Goal: Complete application form

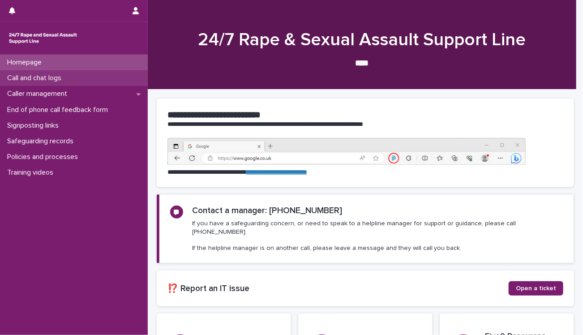
click at [65, 82] on p "Call and chat logs" at bounding box center [36, 78] width 65 height 9
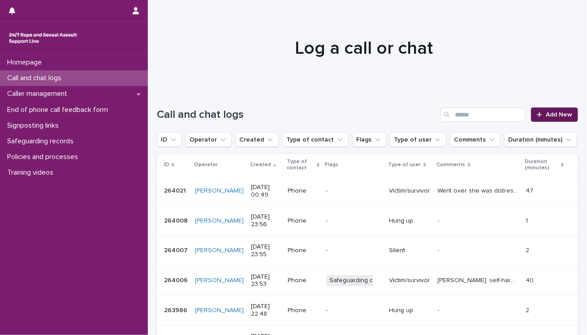
click at [537, 116] on icon at bounding box center [539, 115] width 5 height 6
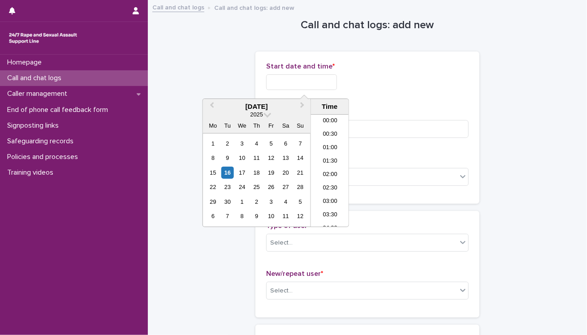
click at [290, 88] on input "text" at bounding box center [301, 82] width 71 height 16
click at [325, 194] on li "22:30" at bounding box center [330, 193] width 38 height 13
type input "**********"
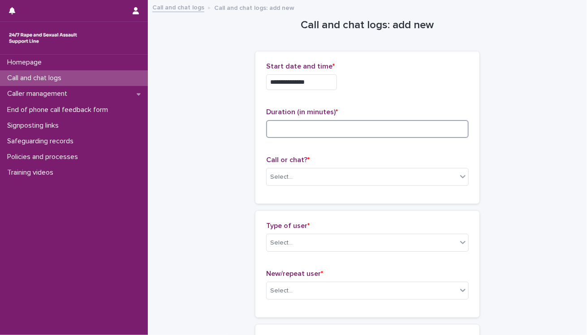
click at [314, 127] on input at bounding box center [367, 129] width 202 height 18
click at [312, 120] on input at bounding box center [367, 129] width 202 height 18
type input "**"
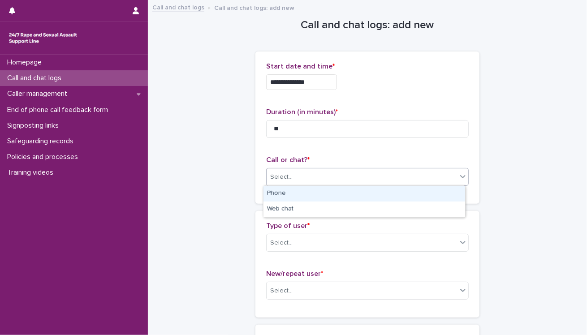
click at [305, 173] on div "Select..." at bounding box center [361, 177] width 190 height 15
click at [306, 201] on div "Phone" at bounding box center [364, 194] width 202 height 16
click at [308, 236] on div "Select..." at bounding box center [361, 243] width 190 height 15
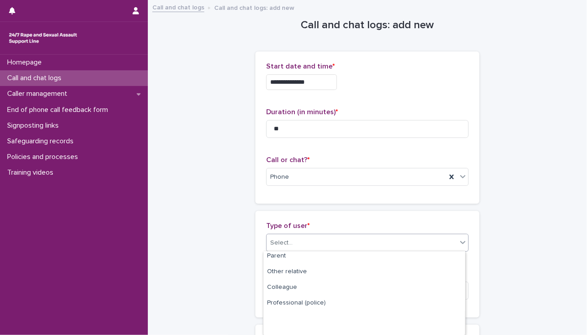
scroll to position [0, 0]
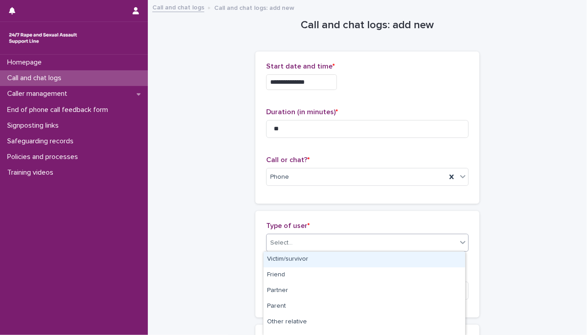
click at [303, 263] on div "Victim/survivor" at bounding box center [364, 260] width 202 height 16
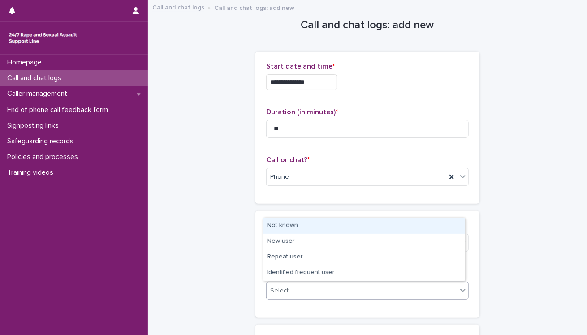
click at [307, 292] on div "Select..." at bounding box center [361, 290] width 190 height 15
drag, startPoint x: 289, startPoint y: 232, endPoint x: 283, endPoint y: 230, distance: 6.2
click at [284, 231] on div "Not known" at bounding box center [364, 226] width 202 height 16
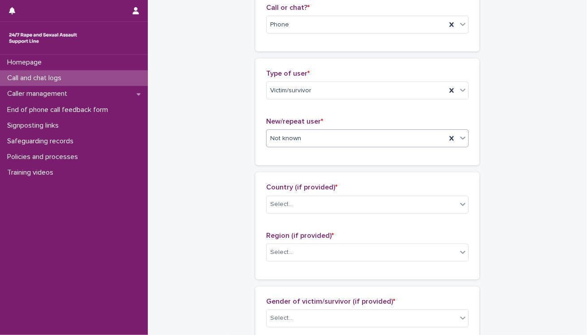
scroll to position [154, 0]
drag, startPoint x: 285, startPoint y: 185, endPoint x: 281, endPoint y: 193, distance: 8.8
click at [284, 185] on span "Country (if provided) *" at bounding box center [301, 185] width 71 height 7
click at [281, 221] on div "Country (if provided) * Select... Region (if provided) * Select..." at bounding box center [367, 224] width 202 height 85
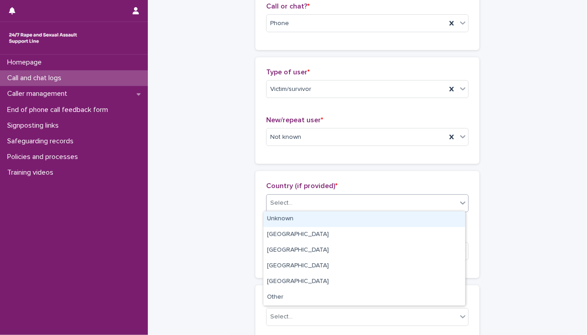
click at [283, 205] on div "Select..." at bounding box center [281, 202] width 22 height 9
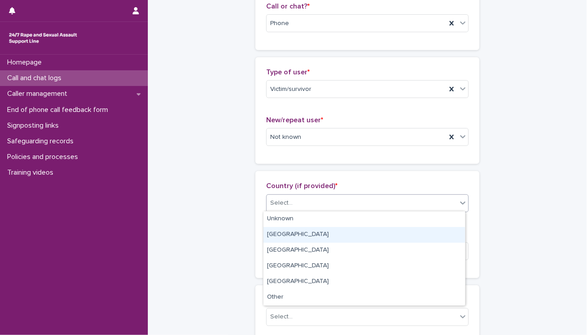
click at [272, 233] on div "[GEOGRAPHIC_DATA]" at bounding box center [364, 235] width 202 height 16
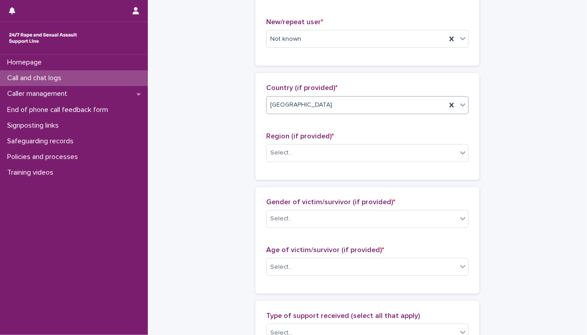
scroll to position [252, 0]
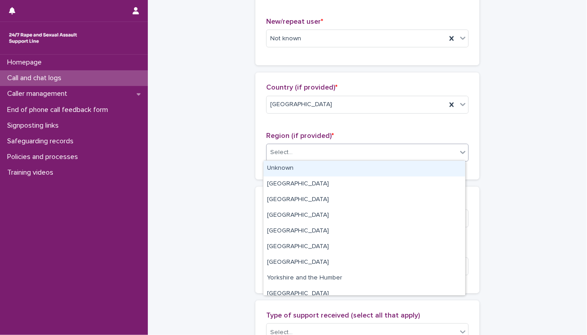
click at [266, 149] on div "Select..." at bounding box center [361, 152] width 190 height 15
click at [274, 170] on div "Unknown" at bounding box center [364, 169] width 202 height 16
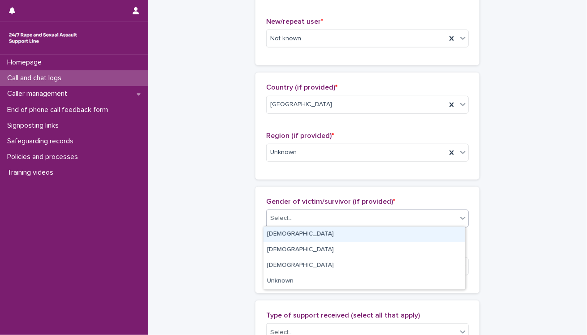
click at [275, 211] on div "Select..." at bounding box center [361, 218] width 190 height 15
click at [278, 240] on div "[DEMOGRAPHIC_DATA]" at bounding box center [364, 235] width 202 height 16
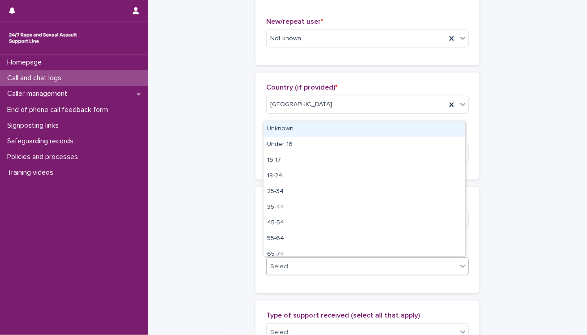
click at [281, 260] on div "Select..." at bounding box center [361, 266] width 190 height 15
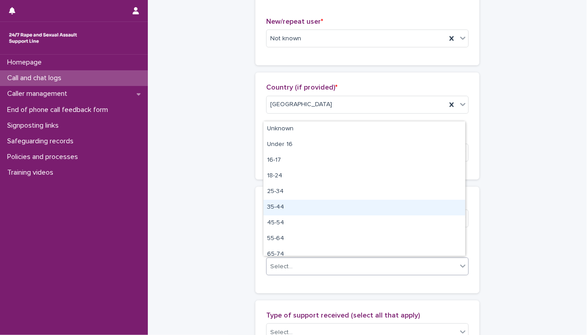
click at [275, 207] on div "35-44" at bounding box center [364, 208] width 202 height 16
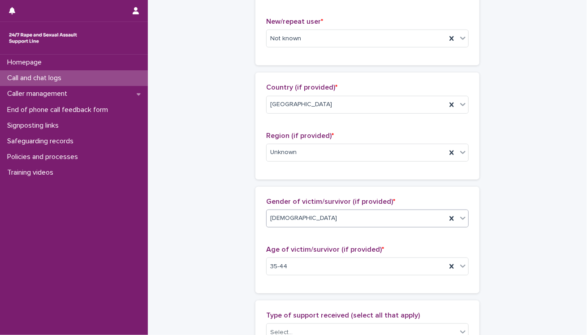
click at [284, 225] on div "[DEMOGRAPHIC_DATA]" at bounding box center [367, 219] width 202 height 18
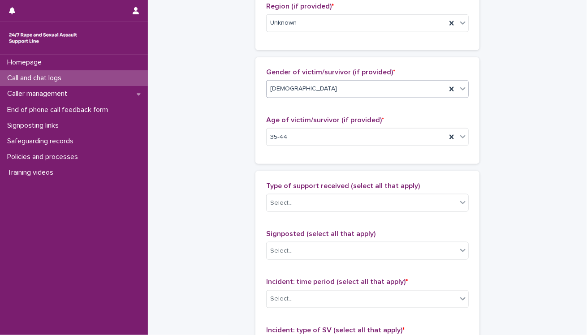
scroll to position [387, 0]
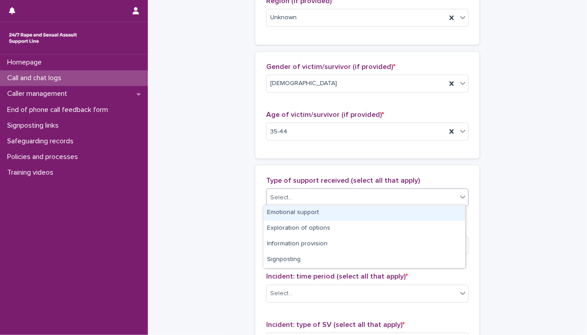
click at [303, 189] on div "Select..." at bounding box center [367, 198] width 202 height 18
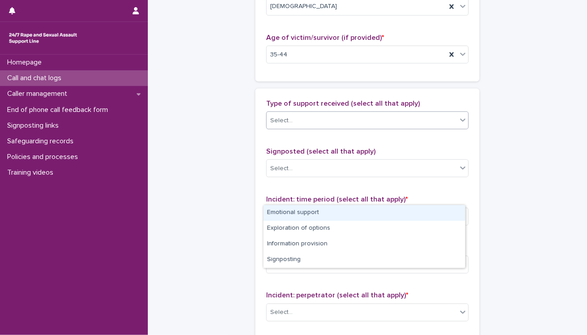
scroll to position [464, 0]
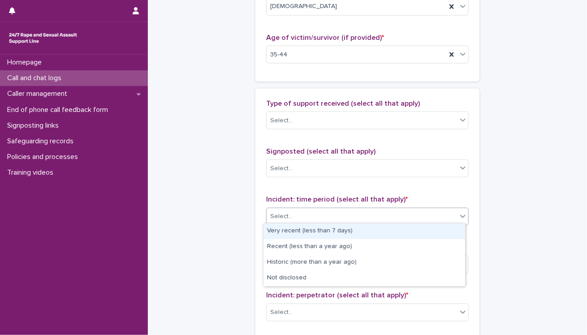
click at [295, 221] on div "Select..." at bounding box center [361, 216] width 190 height 15
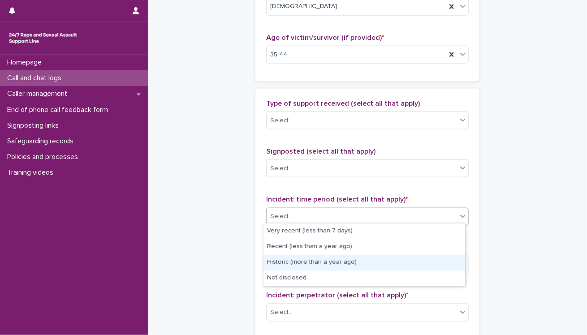
click at [294, 265] on div "Historic (more than a year ago)" at bounding box center [364, 263] width 202 height 16
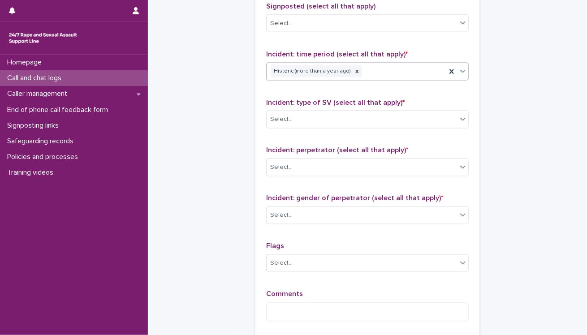
scroll to position [612, 0]
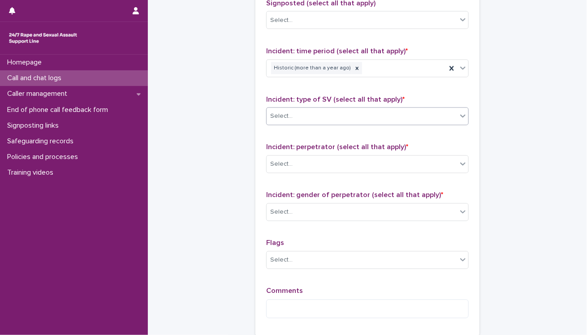
drag, startPoint x: 288, startPoint y: 124, endPoint x: 282, endPoint y: 115, distance: 10.4
click at [282, 115] on div "Incident: type of SV (select all that apply) * Select..." at bounding box center [367, 113] width 202 height 37
click at [282, 112] on div "Select..." at bounding box center [281, 116] width 22 height 9
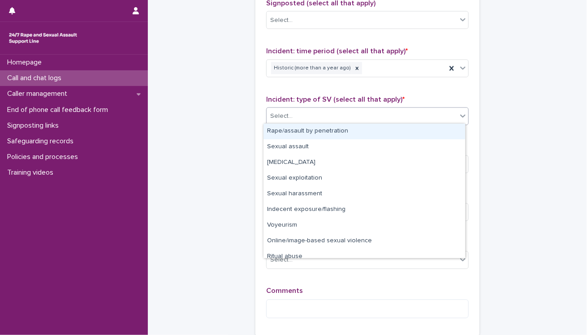
click at [279, 135] on div "Rape/assault by penetration" at bounding box center [364, 132] width 202 height 16
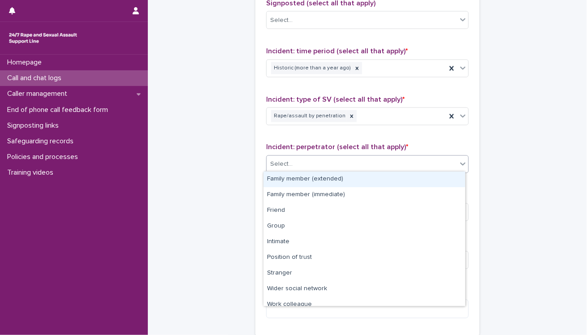
click at [285, 168] on div "Select..." at bounding box center [361, 164] width 190 height 15
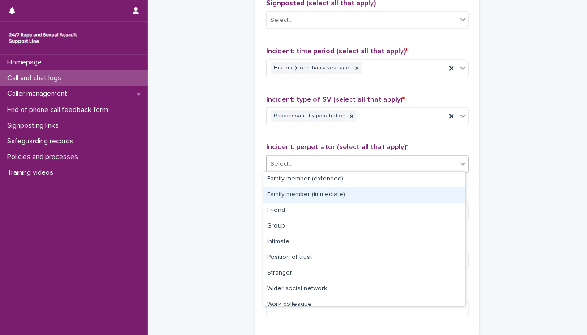
click at [288, 193] on div "Family member (immediate)" at bounding box center [364, 195] width 202 height 16
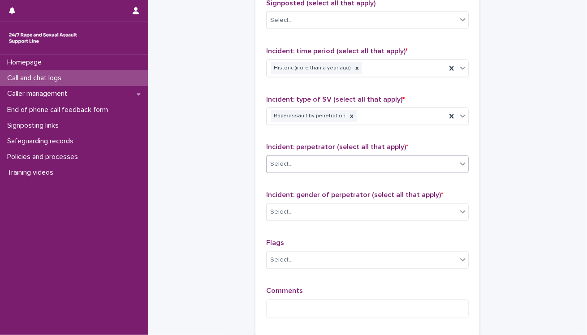
click at [288, 193] on span "Incident: gender of perpetrator (select all that apply) *" at bounding box center [354, 195] width 177 height 7
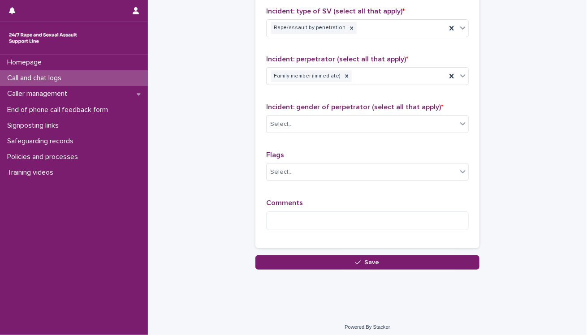
scroll to position [702, 0]
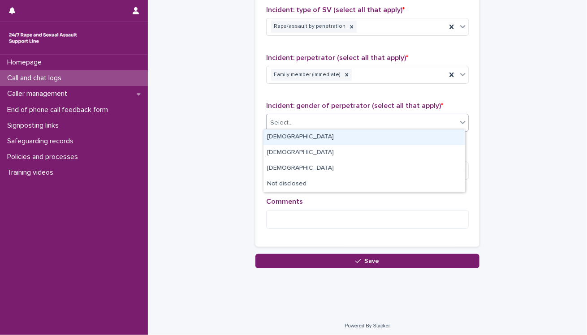
drag, startPoint x: 283, startPoint y: 112, endPoint x: 274, endPoint y: 115, distance: 9.2
click at [281, 114] on div "Select..." at bounding box center [367, 123] width 202 height 18
click at [274, 136] on div "[DEMOGRAPHIC_DATA]" at bounding box center [364, 137] width 202 height 16
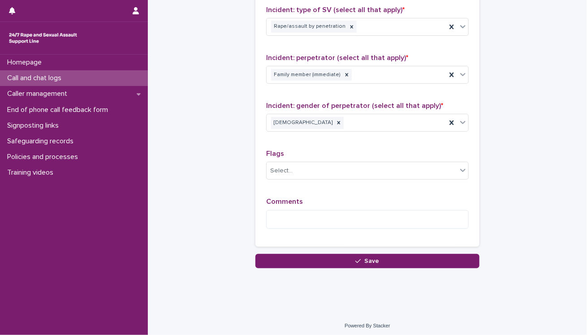
click at [287, 180] on div "Flags Select..." at bounding box center [367, 168] width 202 height 37
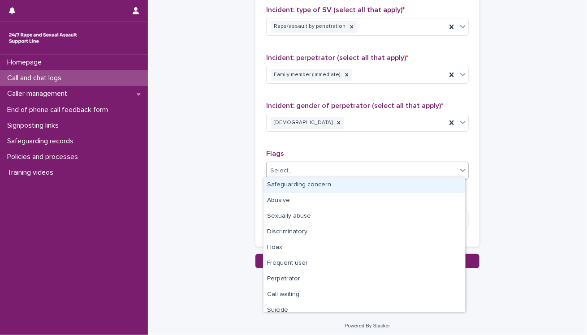
click at [287, 176] on div "Select..." at bounding box center [367, 171] width 202 height 18
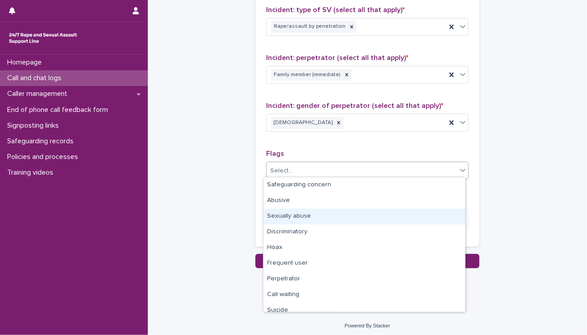
click at [283, 223] on div "Sexually abuse" at bounding box center [364, 217] width 202 height 16
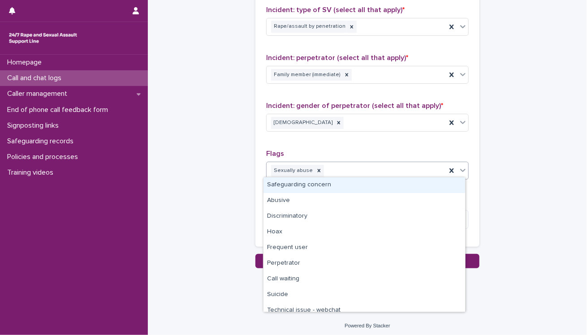
click at [339, 167] on div "Sexually abuse" at bounding box center [356, 171] width 180 height 16
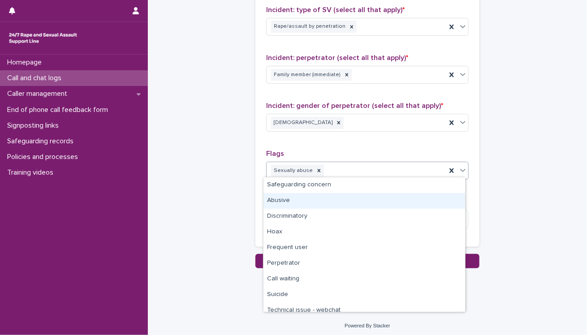
scroll to position [1, 0]
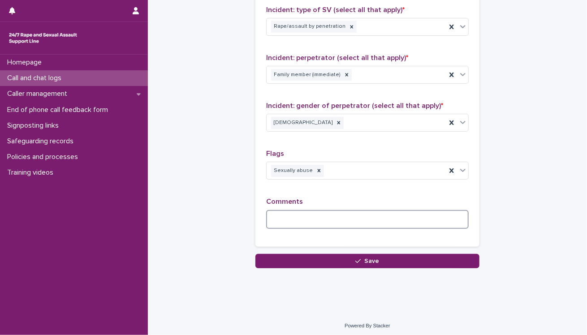
drag, startPoint x: 325, startPoint y: 186, endPoint x: 322, endPoint y: 219, distance: 33.2
click at [322, 219] on textarea at bounding box center [367, 219] width 202 height 19
click at [321, 219] on textarea "**********" at bounding box center [367, 219] width 202 height 19
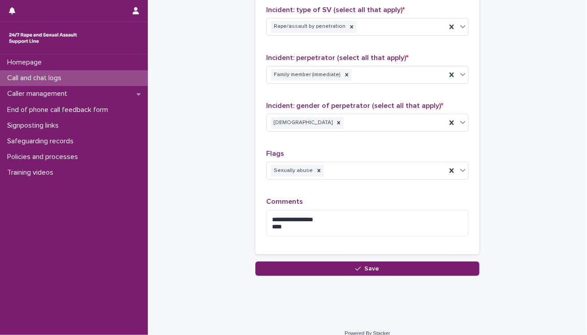
click at [335, 157] on div "Flags Sexually abuse" at bounding box center [367, 168] width 202 height 37
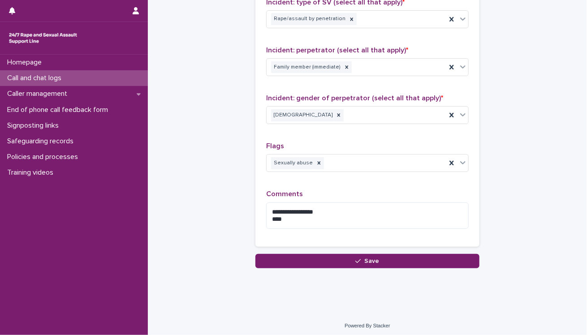
scroll to position [710, 0]
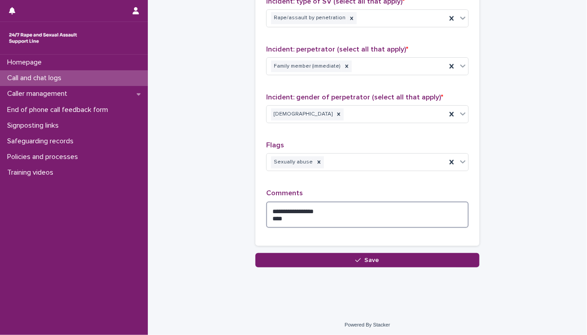
click at [291, 214] on textarea "**********" at bounding box center [367, 215] width 202 height 27
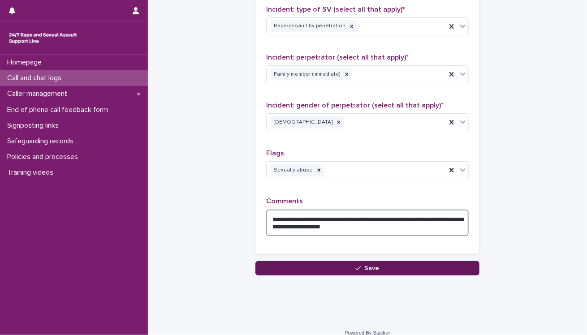
type textarea "**********"
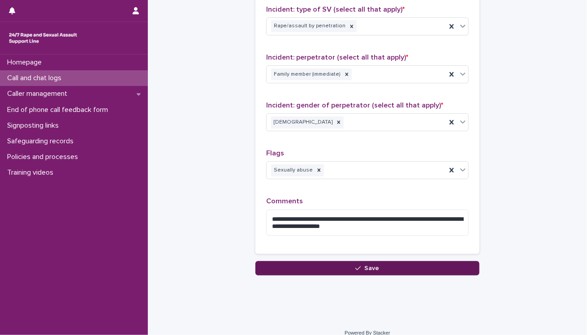
click at [277, 265] on button "Save" at bounding box center [367, 268] width 224 height 14
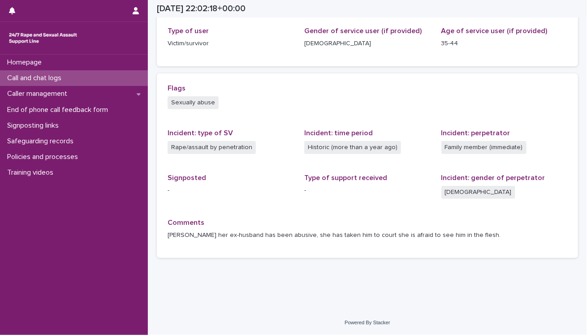
scroll to position [146, 0]
